Goal: Check status: Check status

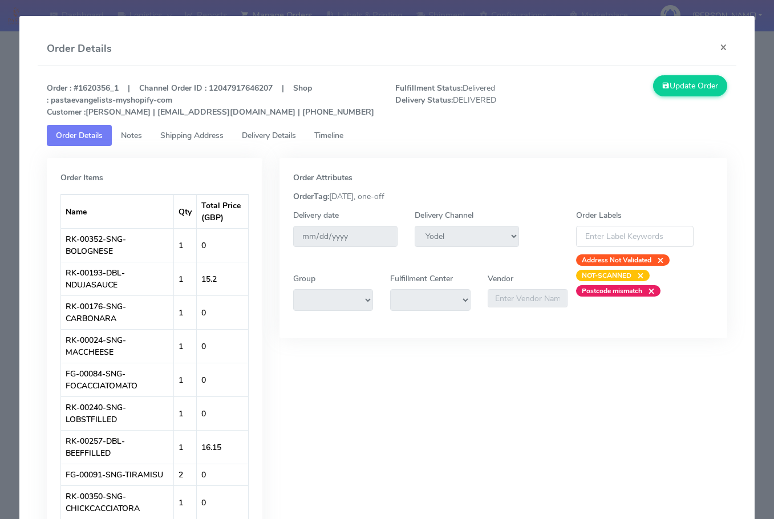
select select "5"
click at [719, 48] on button "×" at bounding box center [724, 47] width 26 height 30
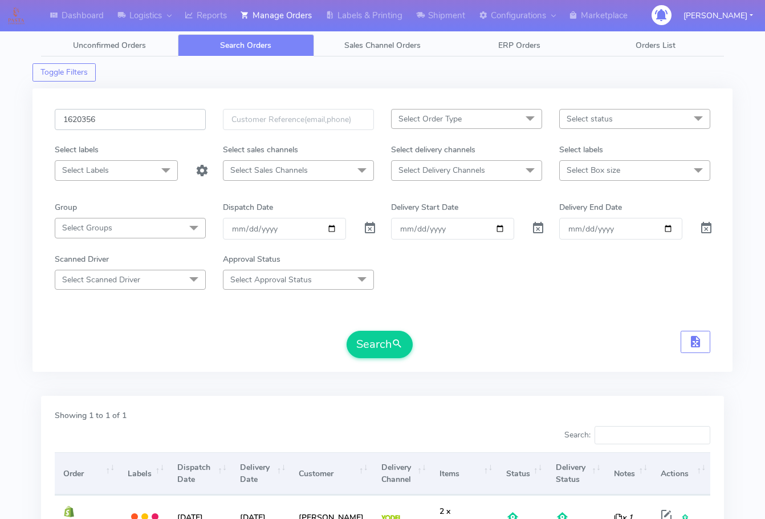
click at [133, 115] on input "1620356" at bounding box center [130, 119] width 151 height 21
paste input "403"
type input "1620403"
click at [390, 346] on button "Search" at bounding box center [380, 344] width 66 height 27
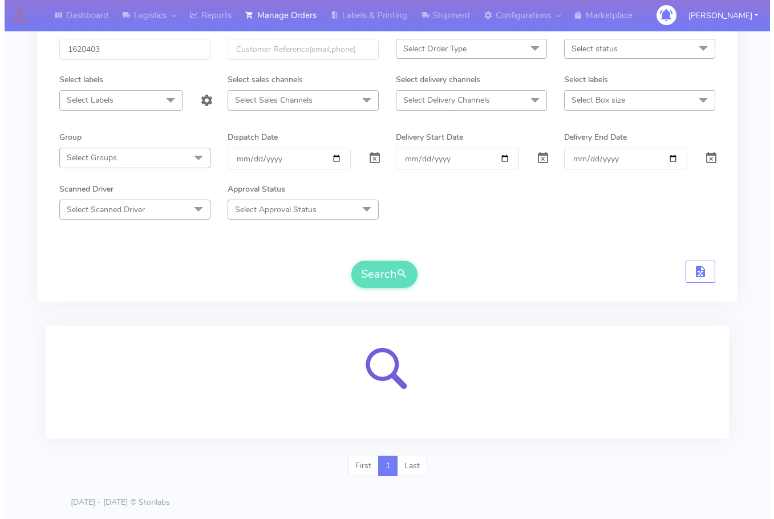
scroll to position [71, 0]
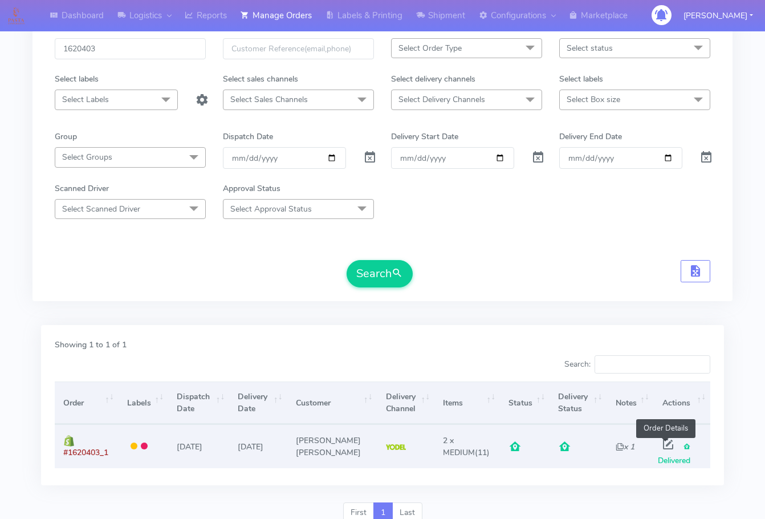
click at [665, 442] on span at bounding box center [668, 446] width 21 height 11
select select "5"
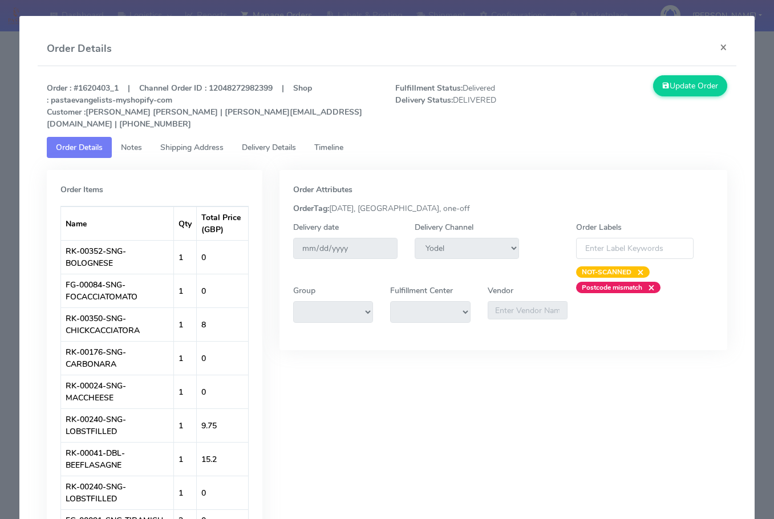
drag, startPoint x: 190, startPoint y: 129, endPoint x: 221, endPoint y: 133, distance: 31.0
click at [190, 137] on link "Shipping Address" at bounding box center [192, 147] width 82 height 21
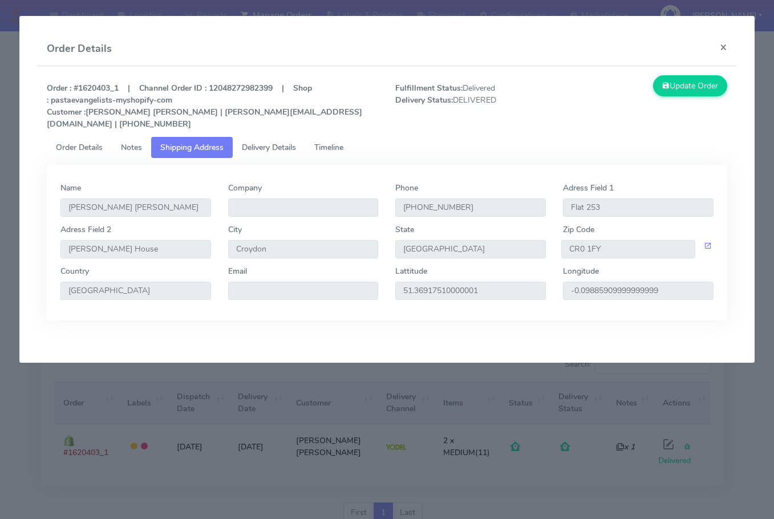
click at [269, 142] on span "Delivery Details" at bounding box center [269, 147] width 54 height 11
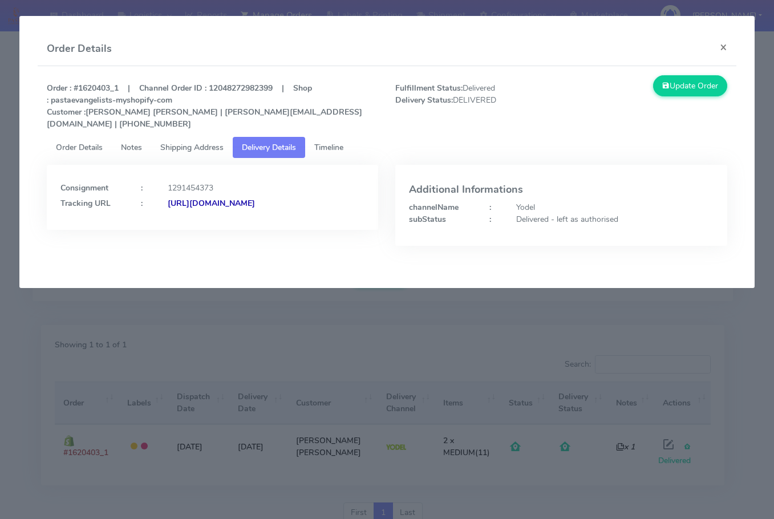
drag, startPoint x: 320, startPoint y: 216, endPoint x: 185, endPoint y: 224, distance: 135.9
click at [185, 224] on div "Consignment : 1291454373 Tracking URL : [URL][DOMAIN_NAME]" at bounding box center [212, 197] width 331 height 65
copy strong "JJD0002249960894736"
click at [721, 42] on button "×" at bounding box center [724, 47] width 26 height 30
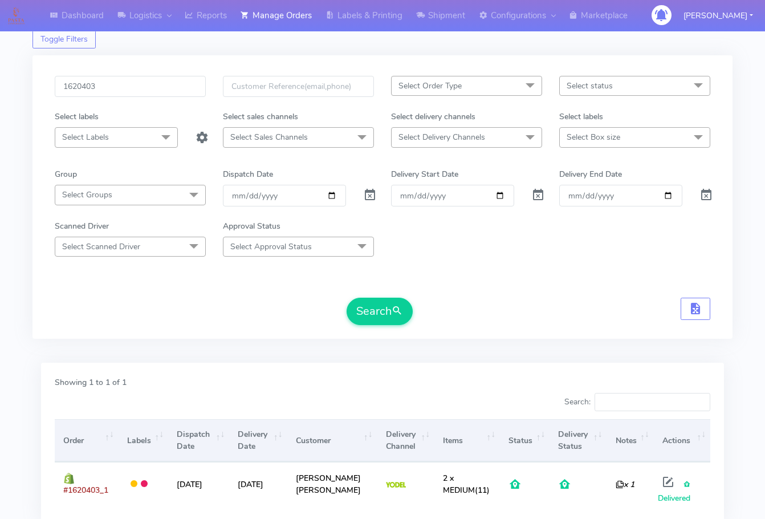
scroll to position [0, 0]
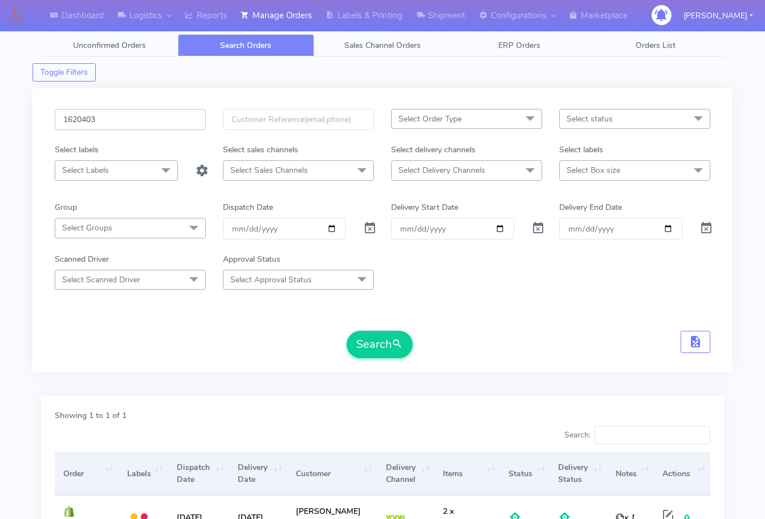
click at [129, 113] on input "1620403" at bounding box center [130, 119] width 151 height 21
paste input "2908"
type input "1622908"
click at [373, 346] on button "Search" at bounding box center [380, 344] width 66 height 27
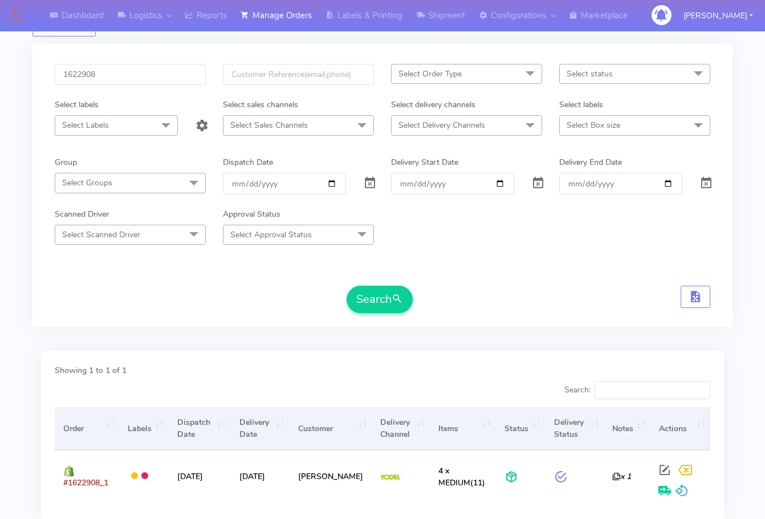
scroll to position [114, 0]
